Goal: Go to known website

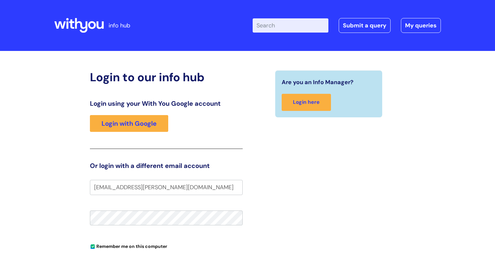
type input "veronic.veronesi@wearewithyou.org.uk"
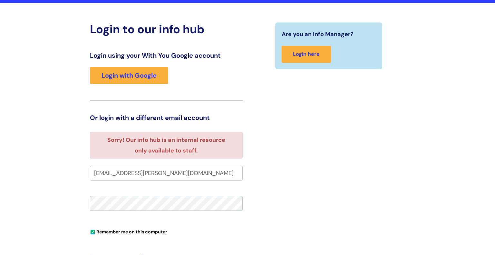
scroll to position [48, 0]
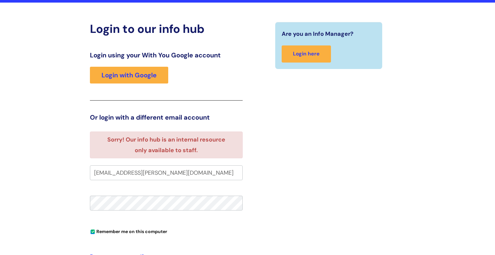
click at [114, 172] on input "veronic.veronesi@wearewithyou.org.uk" at bounding box center [166, 172] width 153 height 15
type input "[PERSON_NAME][EMAIL_ADDRESS][PERSON_NAME][DOMAIN_NAME]"
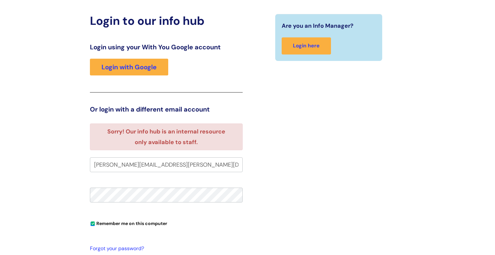
scroll to position [59, 0]
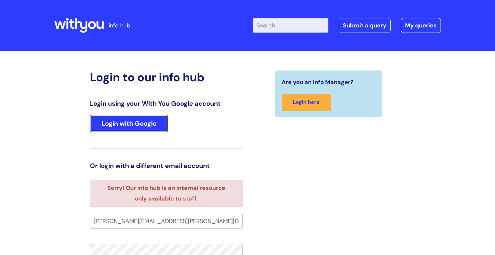
click at [141, 125] on link "Login with Google" at bounding box center [129, 123] width 78 height 17
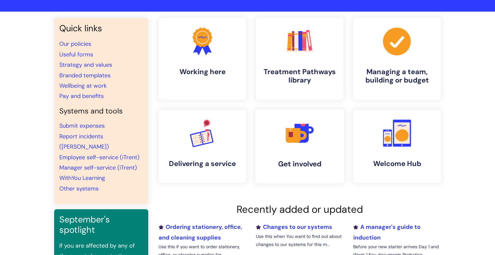
scroll to position [38, 0]
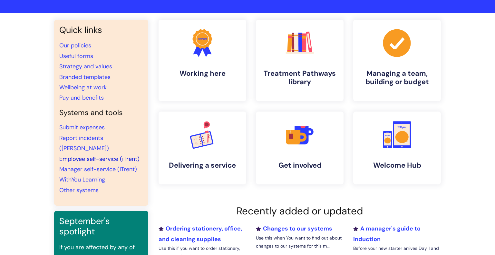
click at [109, 155] on link "Employee self-service (iTrent)" at bounding box center [99, 159] width 80 height 8
